Goal: Find specific page/section: Find specific page/section

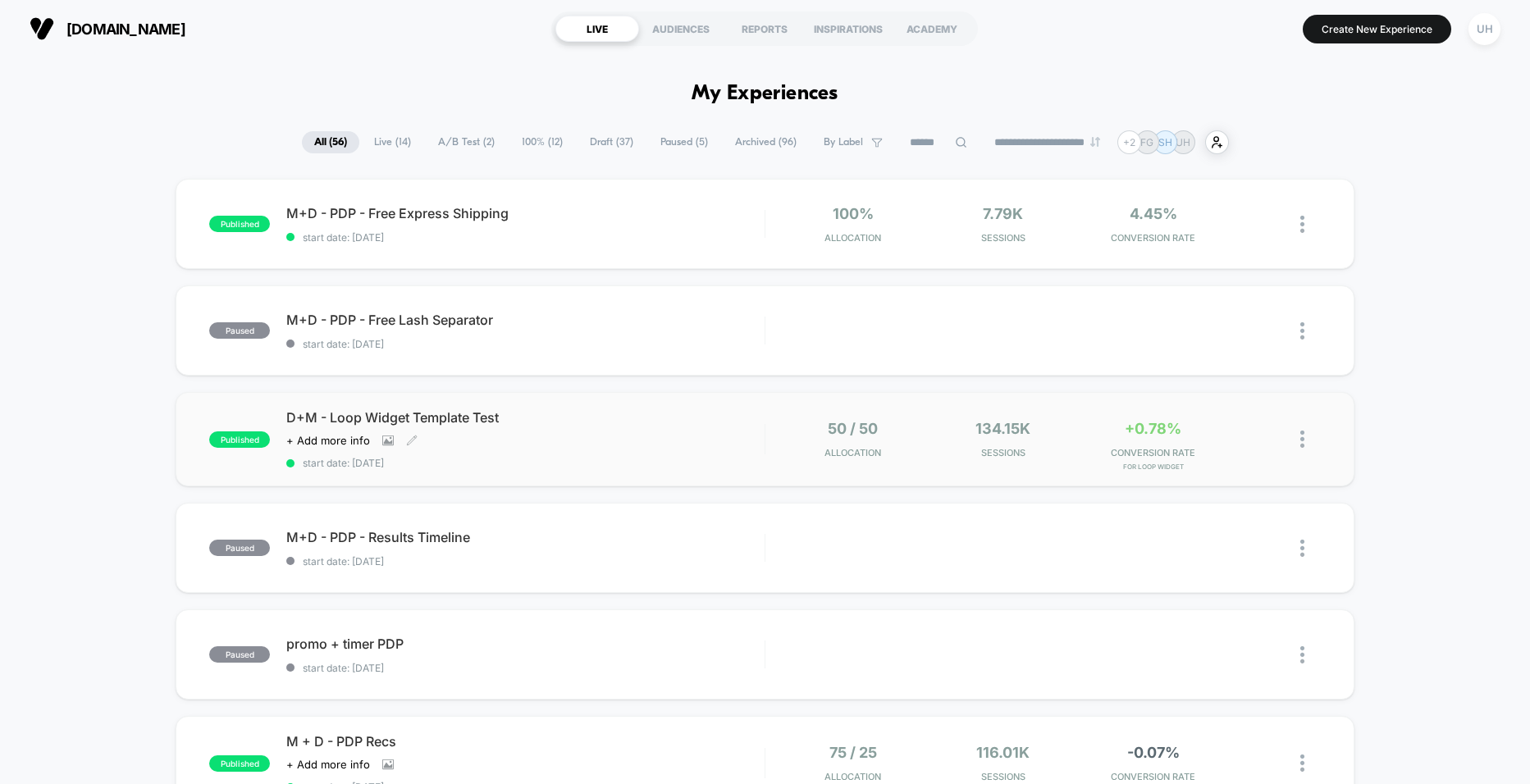
click at [717, 420] on span "D+M - Loop Widget Template Test" at bounding box center [525, 418] width 477 height 17
